Goal: Task Accomplishment & Management: Use online tool/utility

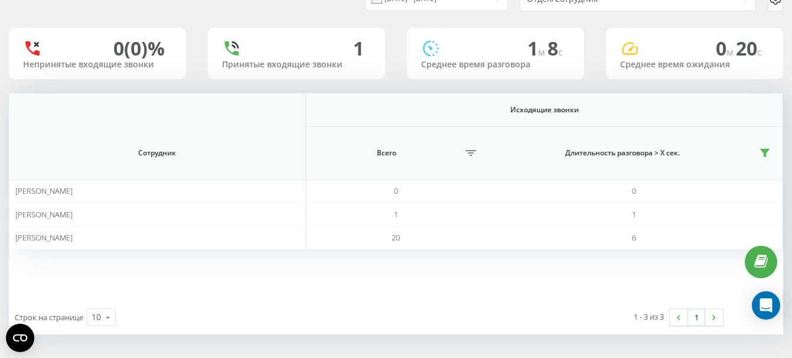
scroll to position [58, 0]
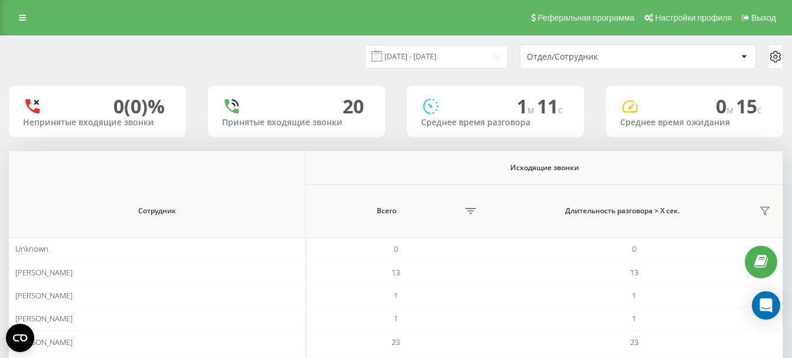
click at [585, 54] on div "Отдел/Сотрудник" at bounding box center [597, 57] width 141 height 10
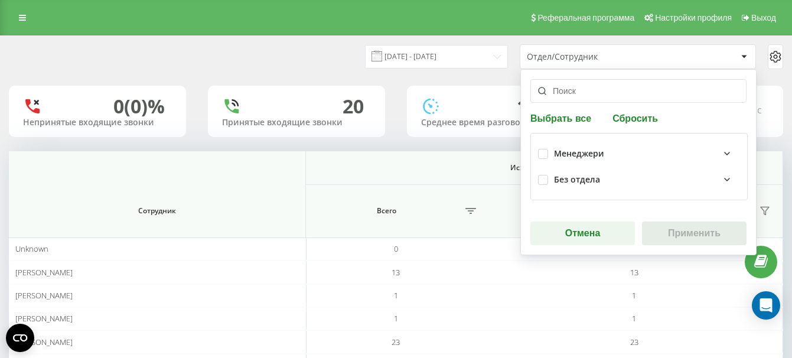
click at [538, 154] on div "Менеджери Без отдела" at bounding box center [639, 166] width 217 height 67
click at [543, 149] on label at bounding box center [543, 149] width 10 height 0
checkbox input "true"
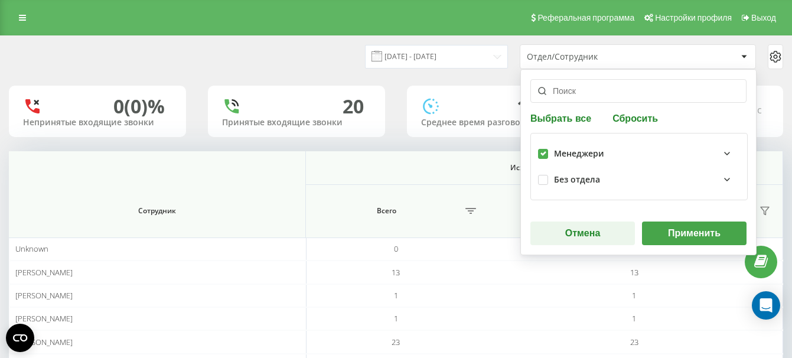
click at [693, 227] on button "Применить" at bounding box center [694, 234] width 105 height 24
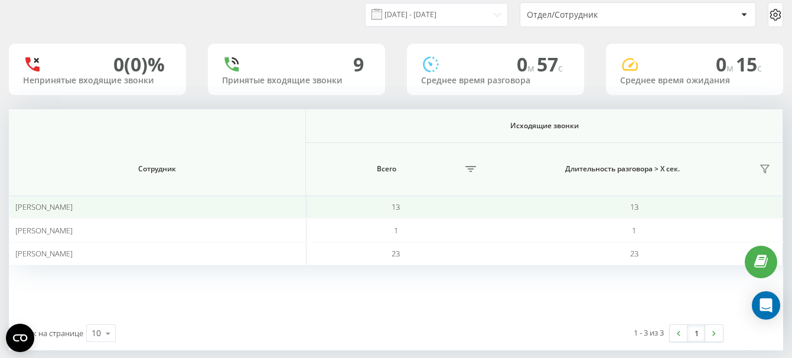
scroll to position [58, 0]
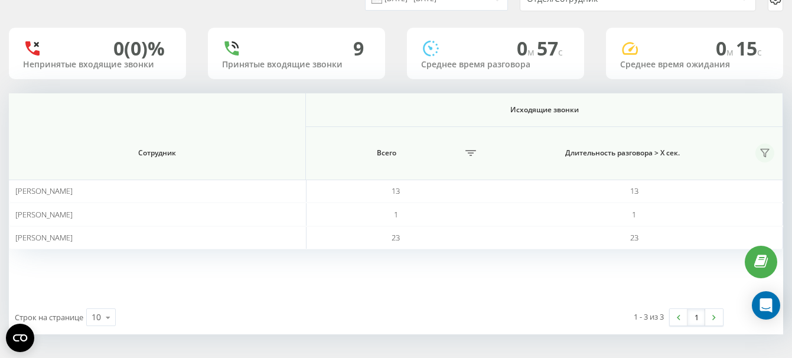
click at [765, 154] on icon at bounding box center [764, 152] width 9 height 9
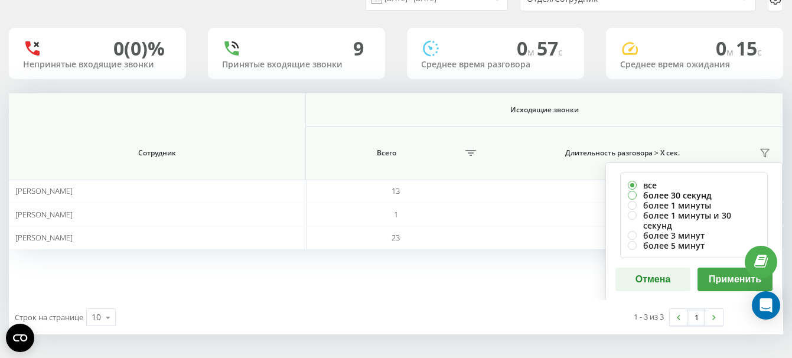
click at [653, 196] on label "более 30 секунд" at bounding box center [694, 195] width 132 height 10
radio input "true"
click at [717, 268] on button "Применить" at bounding box center [735, 280] width 75 height 24
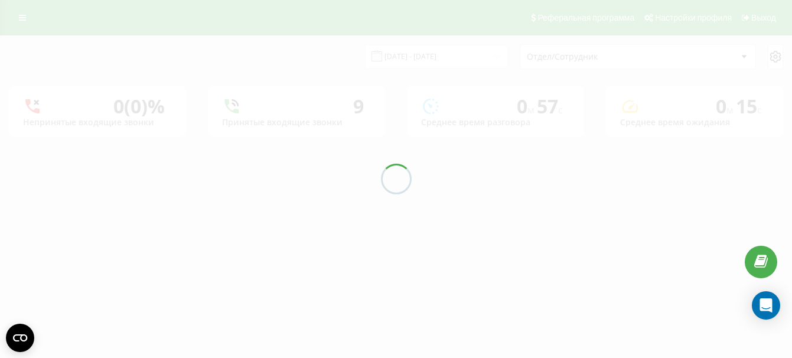
scroll to position [0, 0]
